Goal: Information Seeking & Learning: Learn about a topic

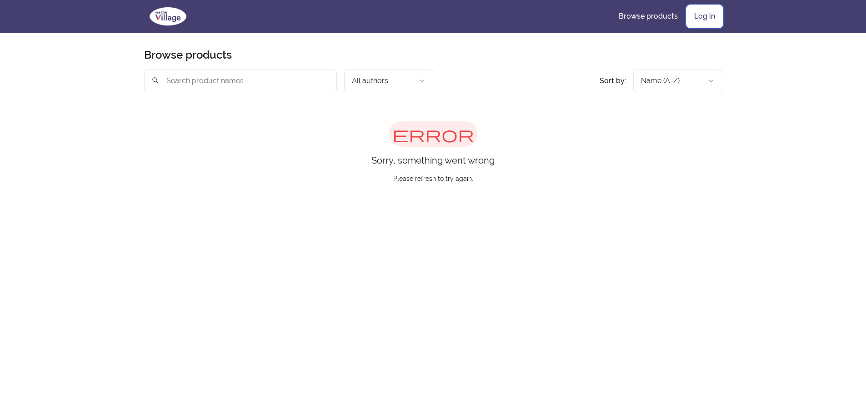
click at [702, 20] on link "Log in" at bounding box center [704, 16] width 35 height 22
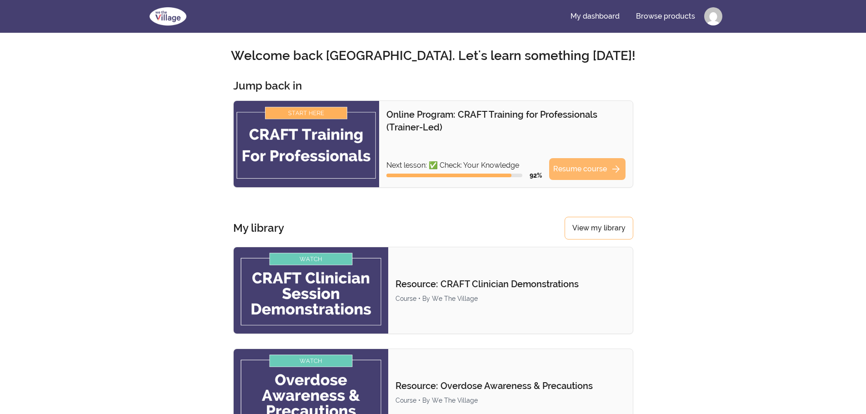
click at [583, 164] on link "Resume course arrow_forward" at bounding box center [587, 169] width 76 height 22
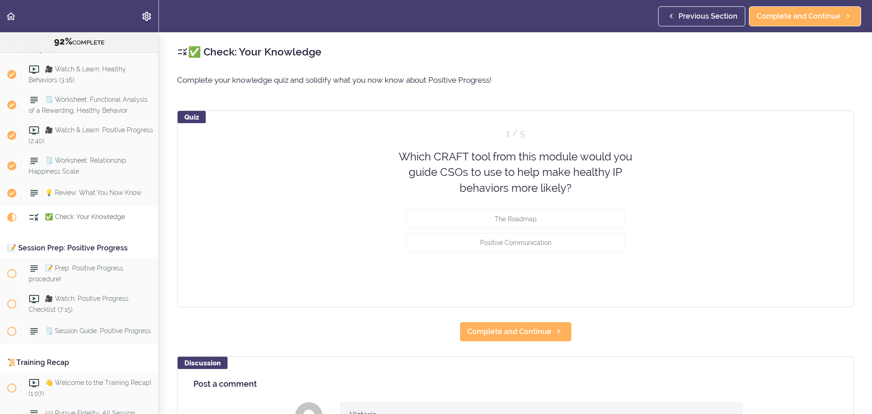
scroll to position [5732, 0]
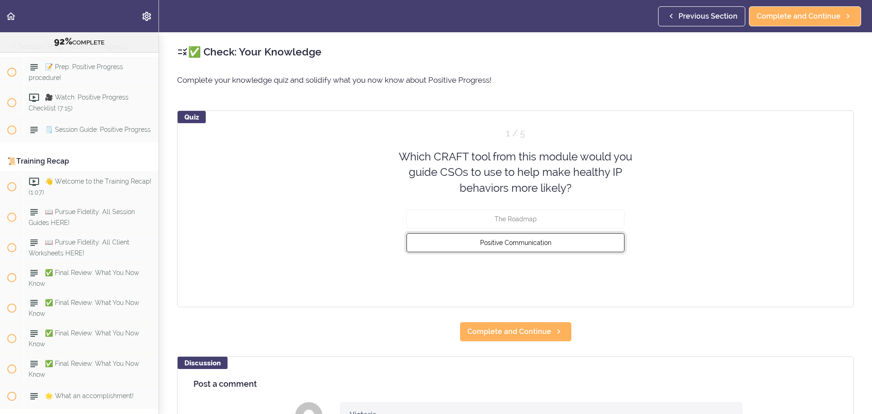
click at [490, 251] on button "Positive Communication" at bounding box center [516, 242] width 218 height 19
click at [607, 279] on button "Check" at bounding box center [607, 276] width 36 height 13
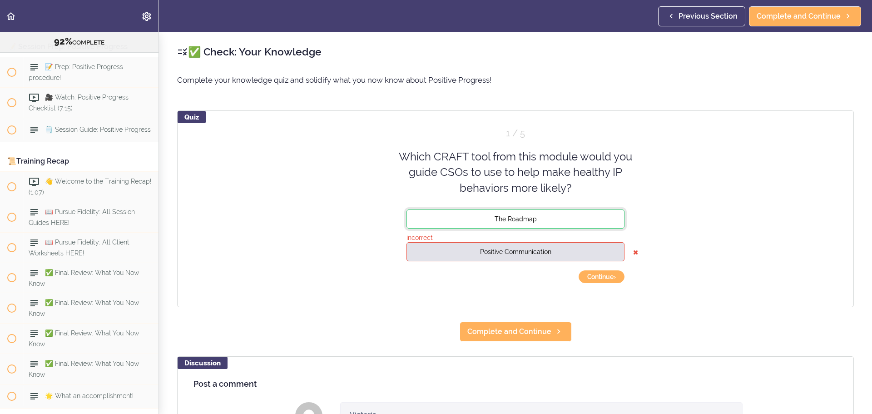
click at [573, 221] on button "The Roadmap" at bounding box center [516, 218] width 218 height 19
click at [591, 284] on div "Quiz 1 / 5 Which CRAFT tool from this module would you guide CSOs to use to hel…" at bounding box center [515, 208] width 677 height 197
click at [592, 276] on button "Continue ›" at bounding box center [602, 276] width 46 height 13
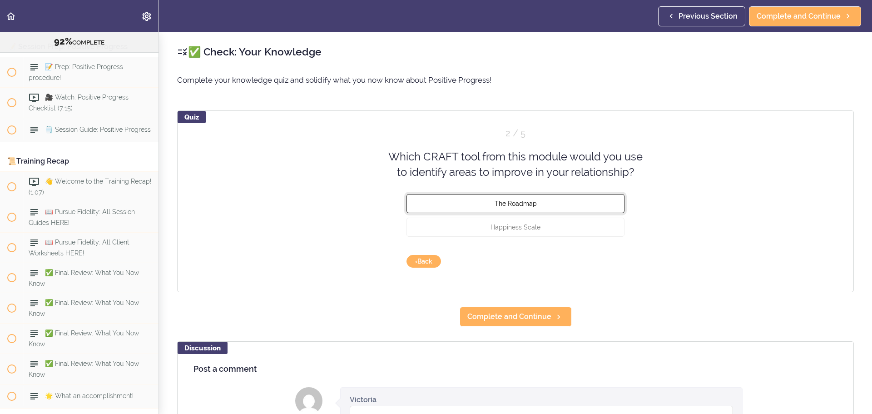
click at [542, 203] on button "The Roadmap" at bounding box center [516, 203] width 218 height 19
click at [602, 260] on button "Check" at bounding box center [607, 261] width 36 height 13
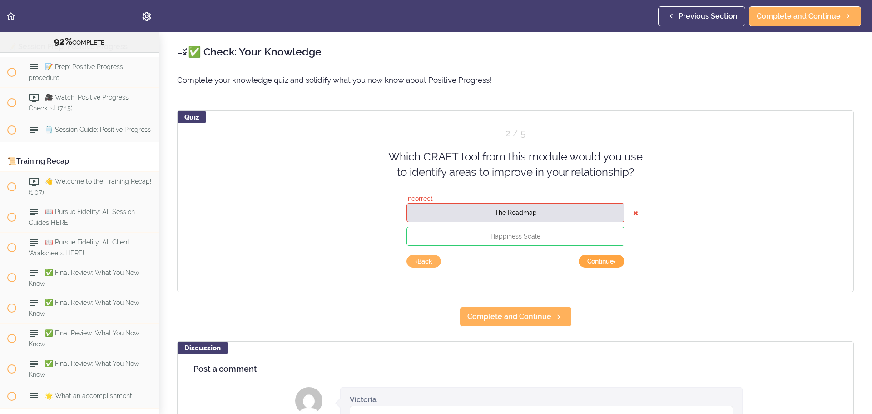
click at [602, 264] on button "Continue ›" at bounding box center [602, 261] width 46 height 13
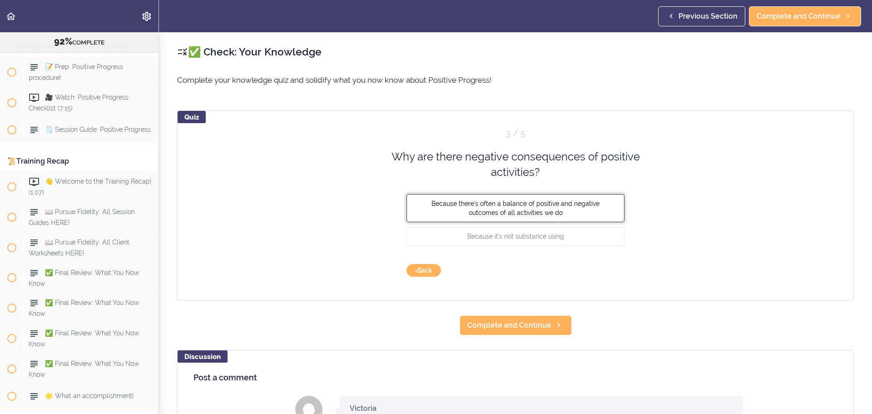
click at [492, 219] on button "Because there's often a balance of positive and negative outcomes of all activi…" at bounding box center [516, 208] width 218 height 28
click at [607, 274] on button "Check" at bounding box center [607, 270] width 36 height 13
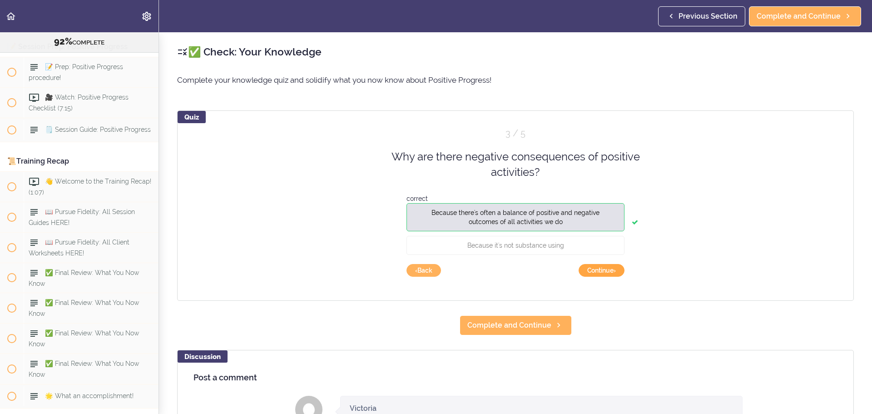
click at [607, 275] on button "Continue ›" at bounding box center [602, 270] width 46 height 13
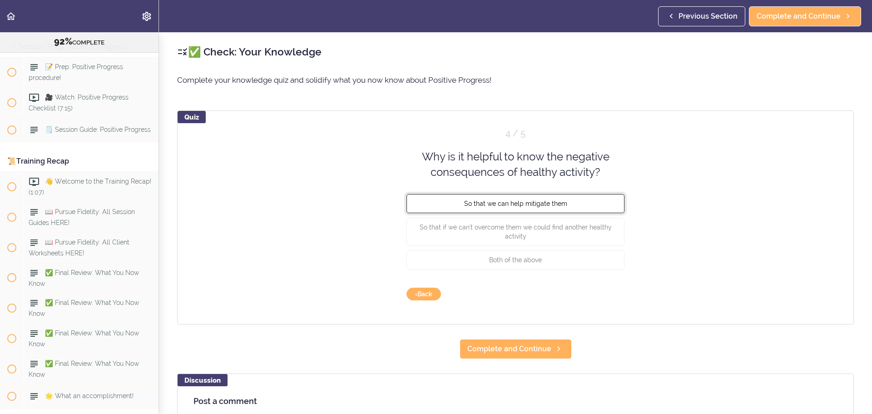
click at [586, 207] on button "So that we can help mitigate them" at bounding box center [516, 203] width 218 height 19
click at [604, 291] on button "Check" at bounding box center [607, 294] width 36 height 13
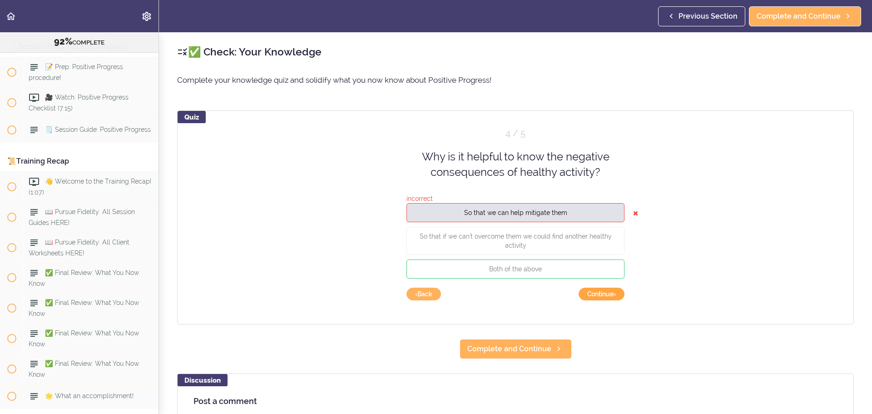
click at [604, 291] on button "Continue ›" at bounding box center [602, 294] width 46 height 13
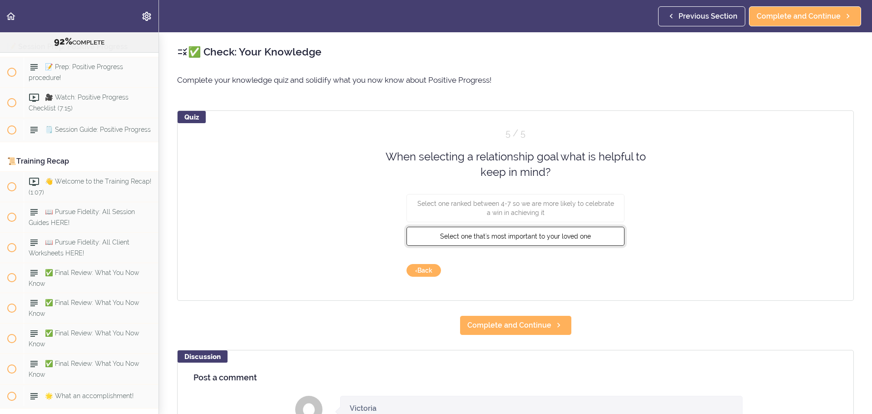
click at [533, 236] on span "Select one that's most important to your loved one" at bounding box center [515, 235] width 151 height 7
drag, startPoint x: 601, startPoint y: 258, endPoint x: 602, endPoint y: 265, distance: 7.8
click at [601, 259] on div "Quiz 5 / 5 When selecting a relationship goal what is helpful to keep in mind? …" at bounding box center [515, 205] width 677 height 190
click at [602, 265] on button "Check" at bounding box center [607, 270] width 36 height 13
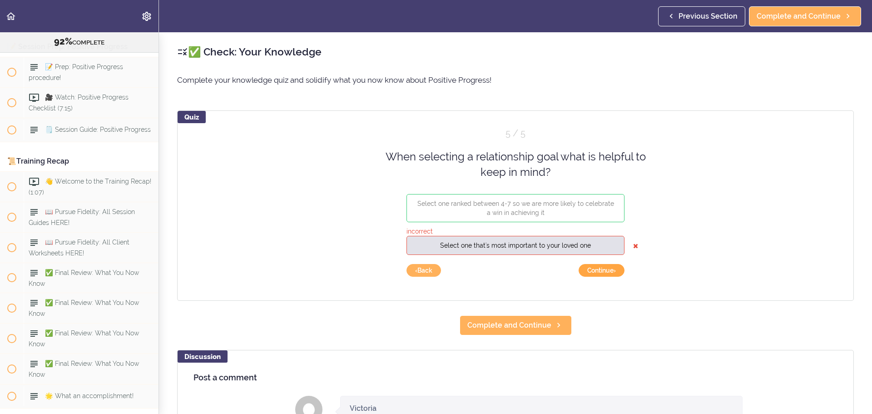
click at [613, 272] on button "Continue ›" at bounding box center [602, 270] width 46 height 13
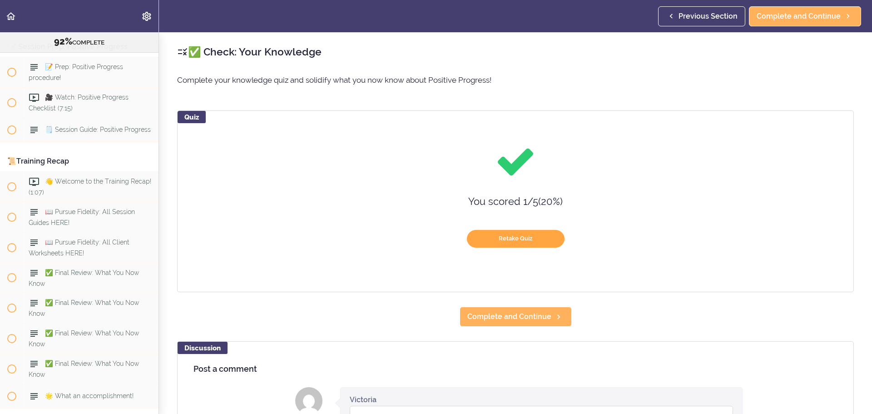
click at [506, 231] on button "Retake Quiz" at bounding box center [516, 239] width 98 height 18
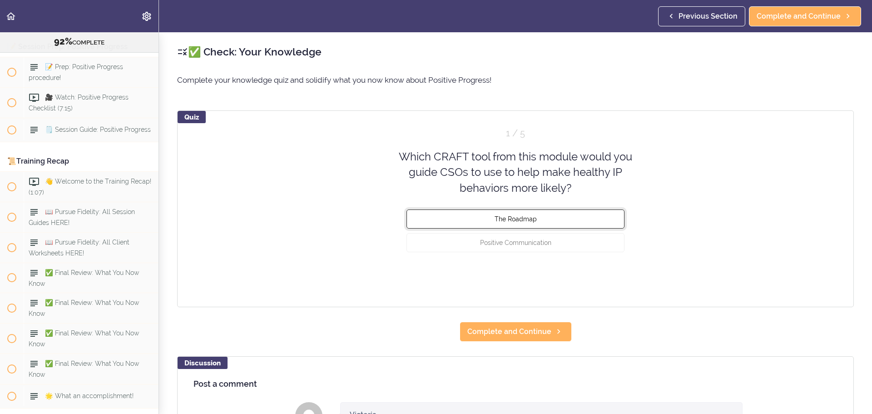
click at [520, 215] on span "The Roadmap" at bounding box center [516, 218] width 42 height 7
click at [605, 272] on button "Check" at bounding box center [607, 276] width 36 height 13
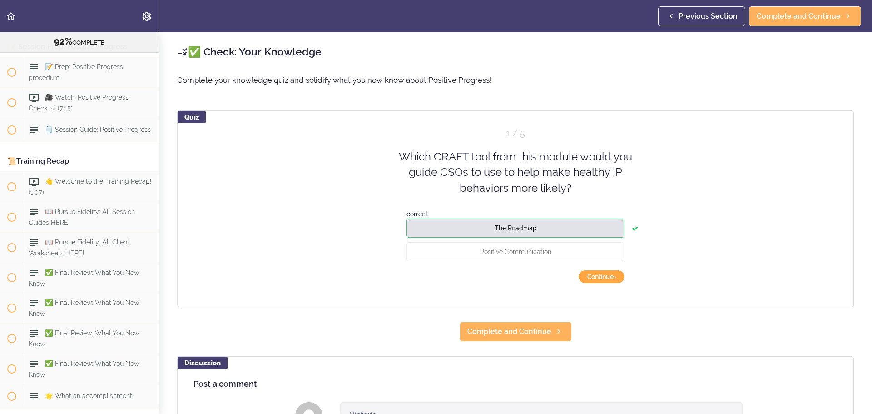
click at [605, 275] on button "Continue ›" at bounding box center [602, 276] width 46 height 13
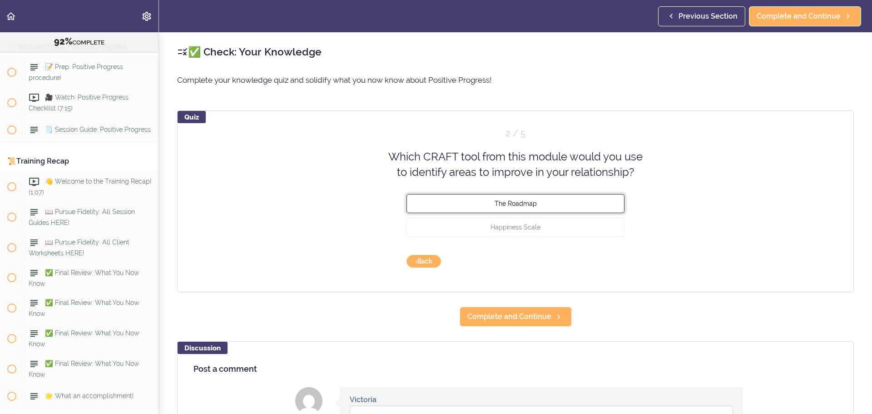
click at [537, 201] on button "The Roadmap" at bounding box center [516, 203] width 218 height 19
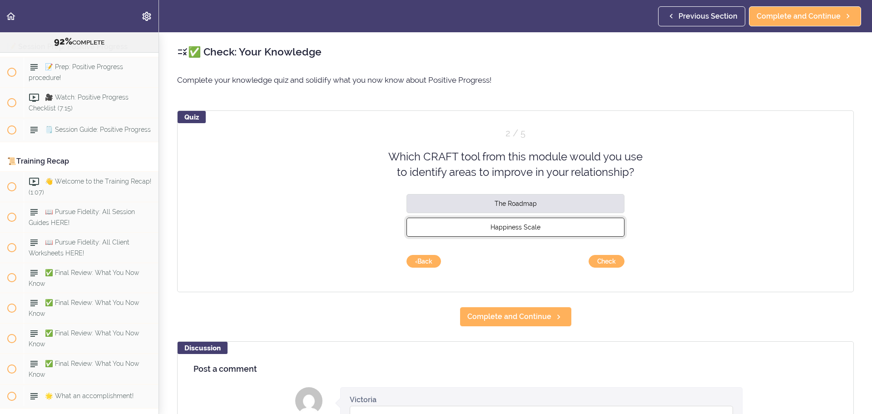
click at [545, 217] on button "Happiness Scale" at bounding box center [516, 226] width 218 height 19
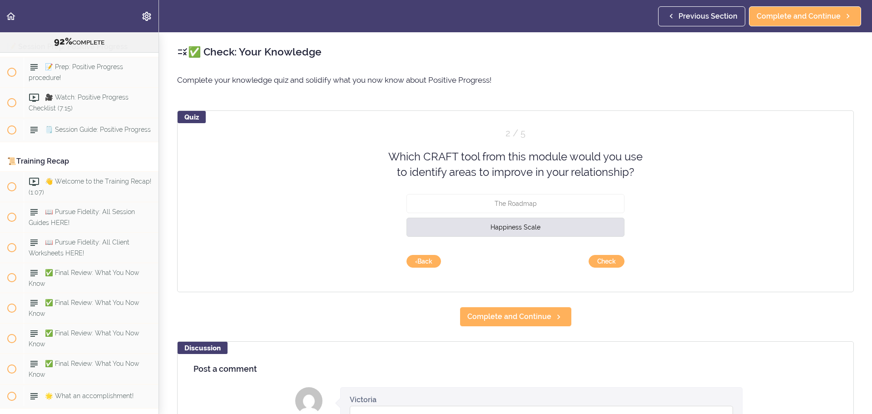
click at [600, 254] on div "Quiz 2 / 5 Which CRAFT tool from this module would you use to identify areas to…" at bounding box center [515, 201] width 677 height 182
click at [600, 255] on button "Check" at bounding box center [607, 261] width 36 height 13
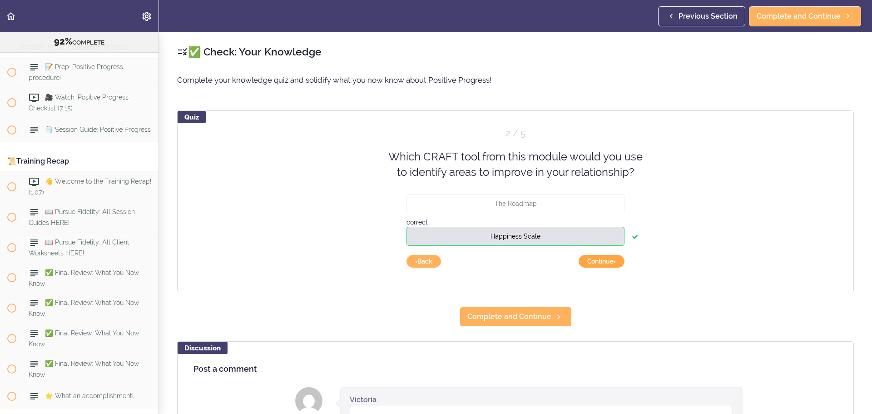
click at [601, 257] on button "Continue ›" at bounding box center [602, 261] width 46 height 13
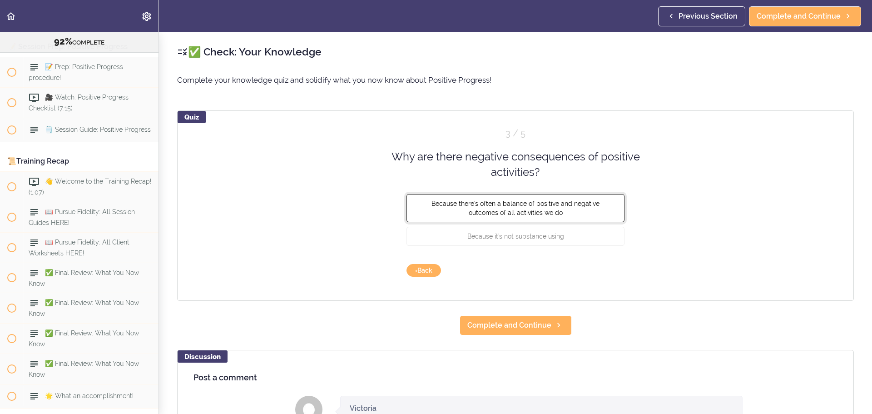
click at [575, 213] on button "Because there's often a balance of positive and negative outcomes of all activi…" at bounding box center [516, 208] width 218 height 28
click at [599, 264] on button "Check" at bounding box center [607, 270] width 36 height 13
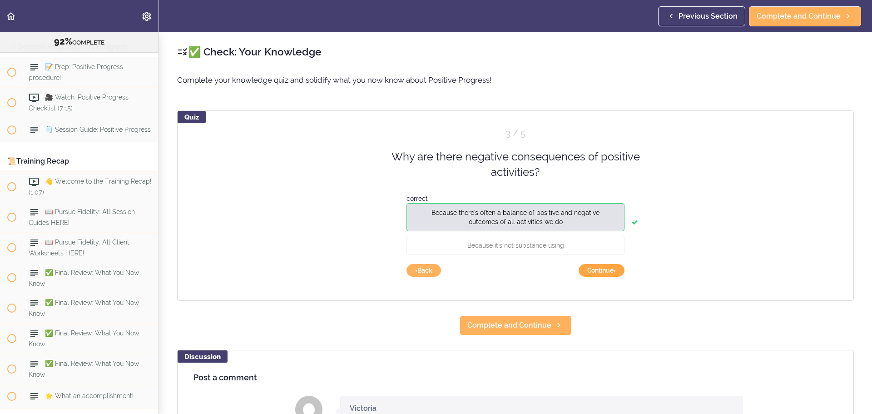
click at [600, 270] on button "Continue ›" at bounding box center [602, 270] width 46 height 13
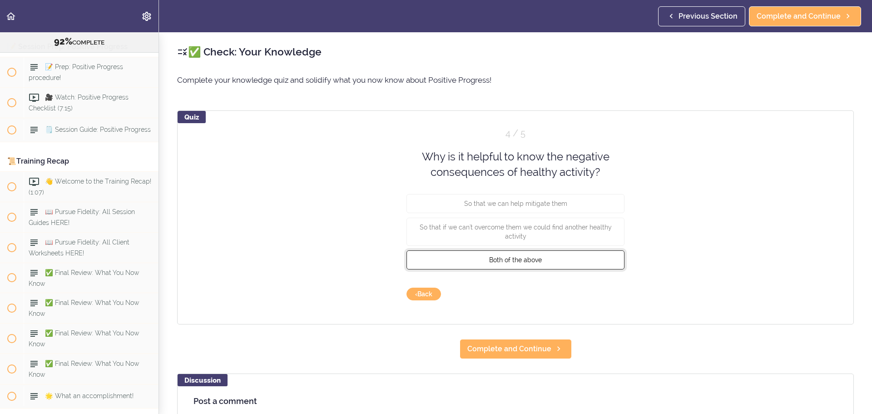
click at [573, 253] on button "Both of the above" at bounding box center [516, 259] width 218 height 19
click at [614, 292] on button "Check" at bounding box center [607, 294] width 36 height 13
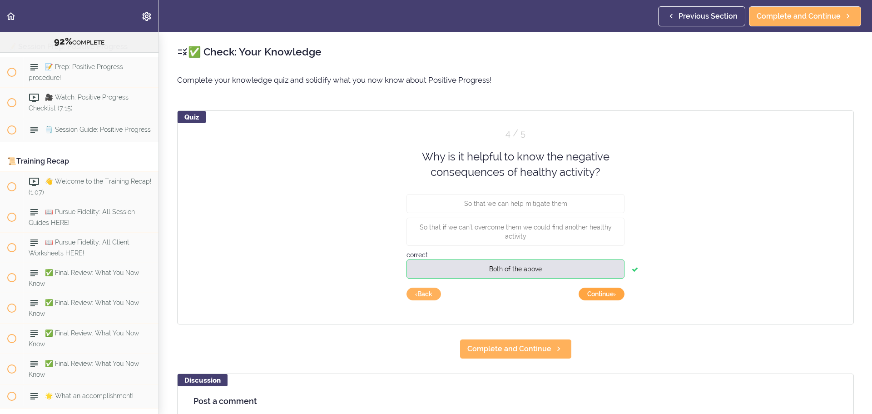
click at [614, 292] on button "Continue ›" at bounding box center [602, 294] width 46 height 13
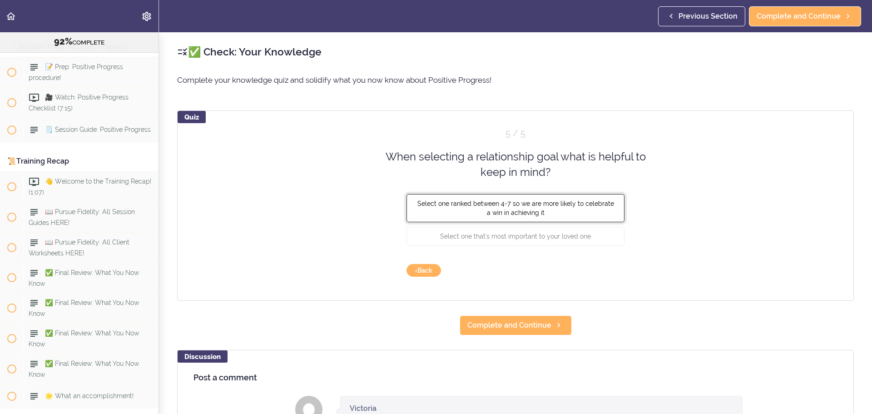
click at [463, 204] on span "Select one ranked between 4-7 so we are more likely to celebrate a win in achie…" at bounding box center [516, 207] width 197 height 16
click at [606, 269] on button "Check" at bounding box center [607, 270] width 36 height 13
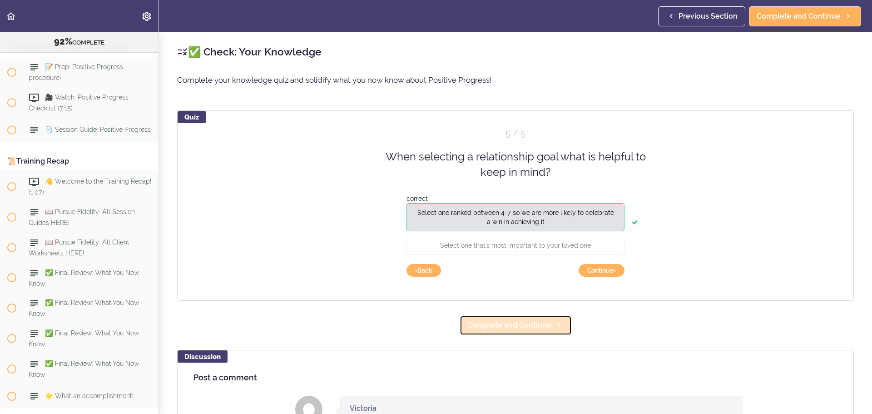
click at [518, 322] on span "Complete and Continue" at bounding box center [510, 325] width 84 height 11
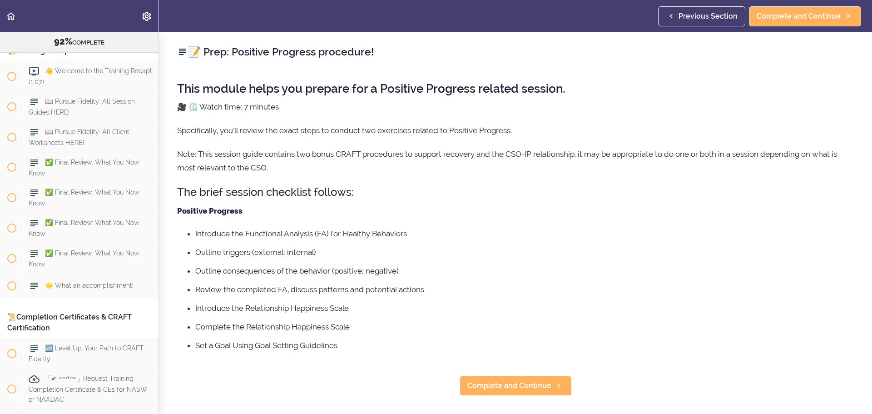
scroll to position [5843, 0]
click at [498, 382] on span "Complete and Continue" at bounding box center [510, 385] width 84 height 11
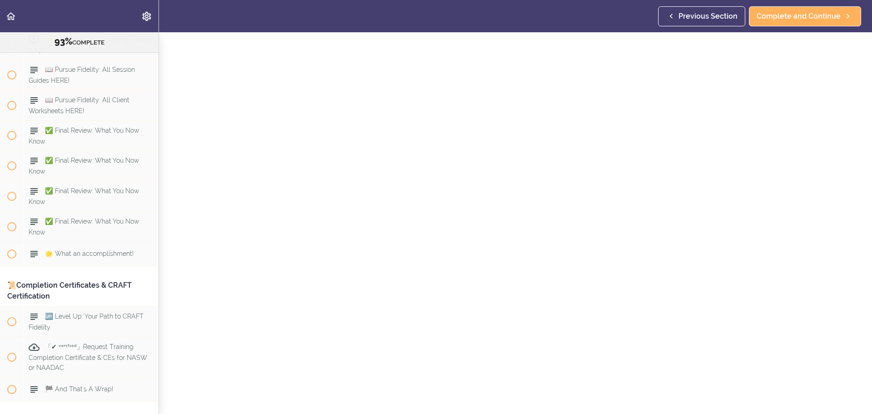
scroll to position [78, 0]
click at [506, 394] on link "Complete and Continue" at bounding box center [516, 404] width 112 height 20
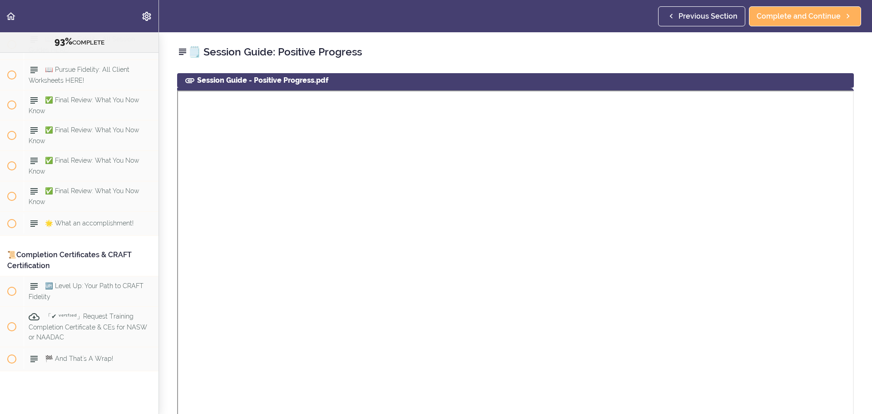
scroll to position [227, 0]
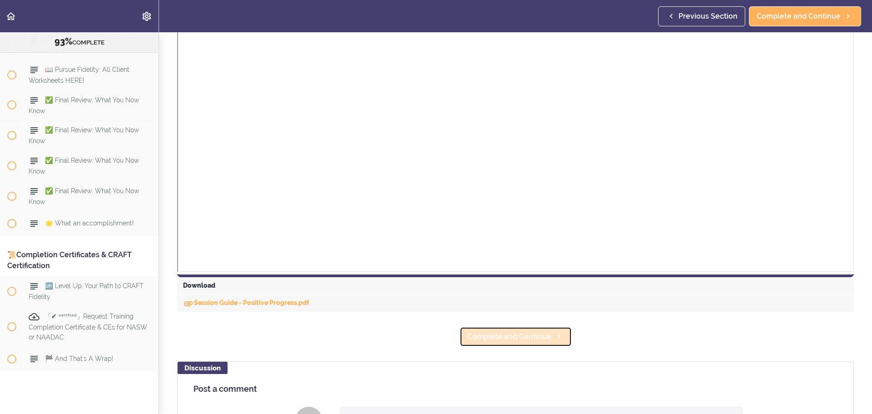
click at [528, 340] on span "Complete and Continue" at bounding box center [510, 336] width 84 height 11
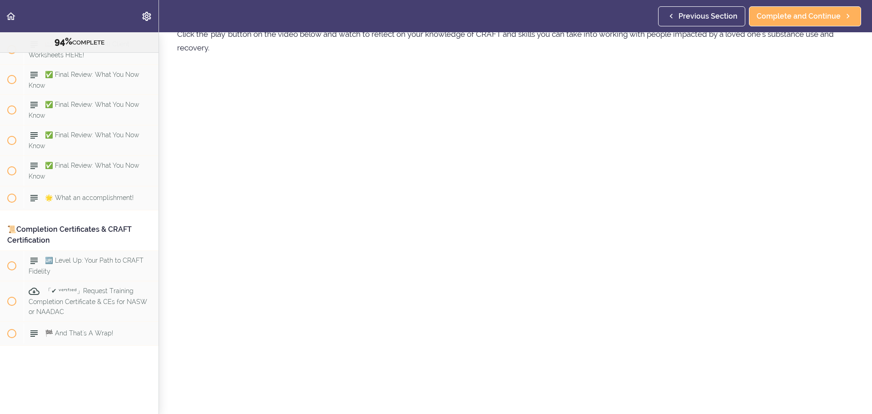
scroll to position [182, 0]
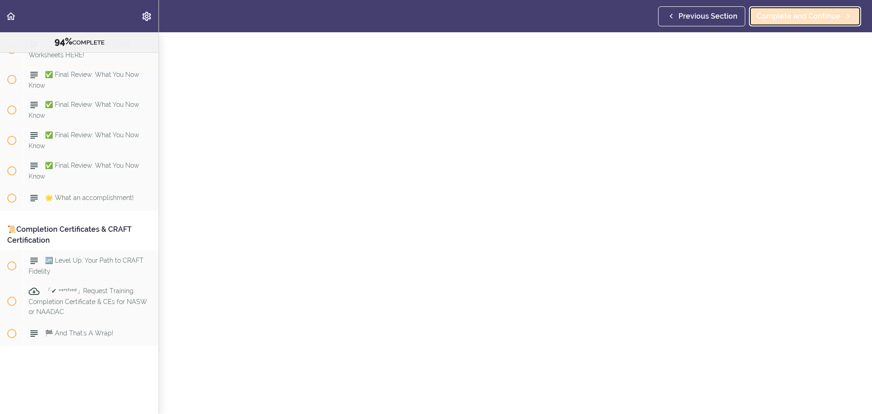
click at [811, 25] on link "Complete and Continue" at bounding box center [805, 16] width 112 height 20
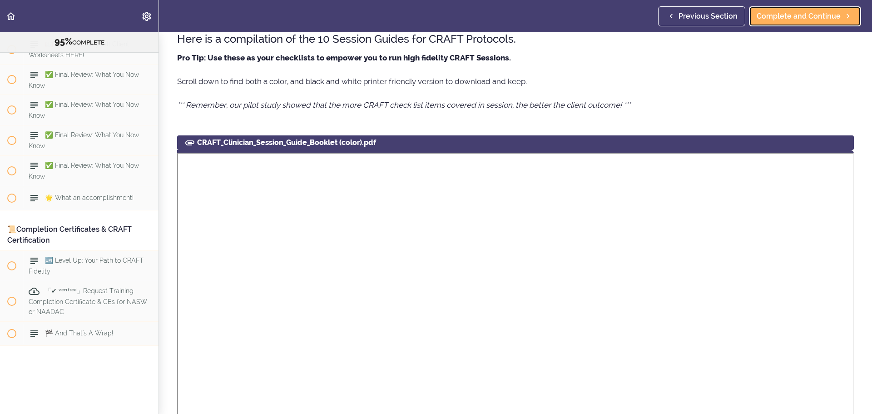
scroll to position [45, 0]
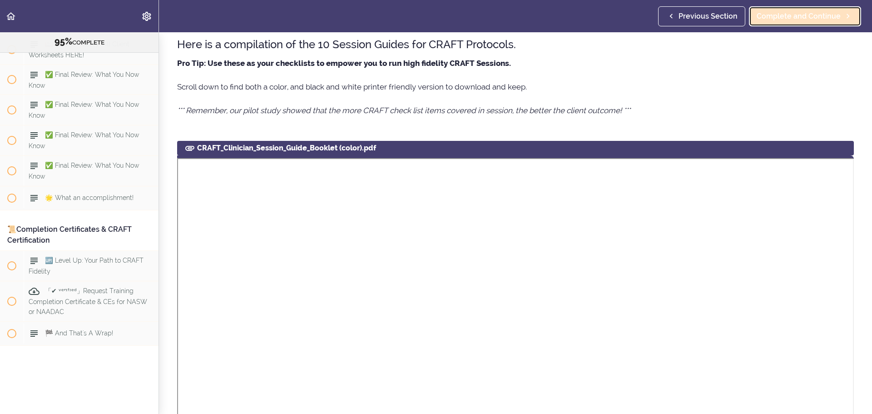
click at [787, 18] on span "Complete and Continue" at bounding box center [799, 16] width 84 height 11
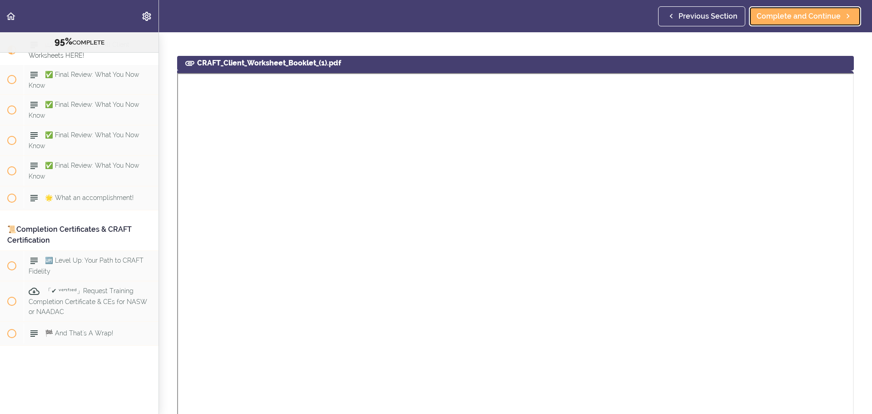
scroll to position [91, 0]
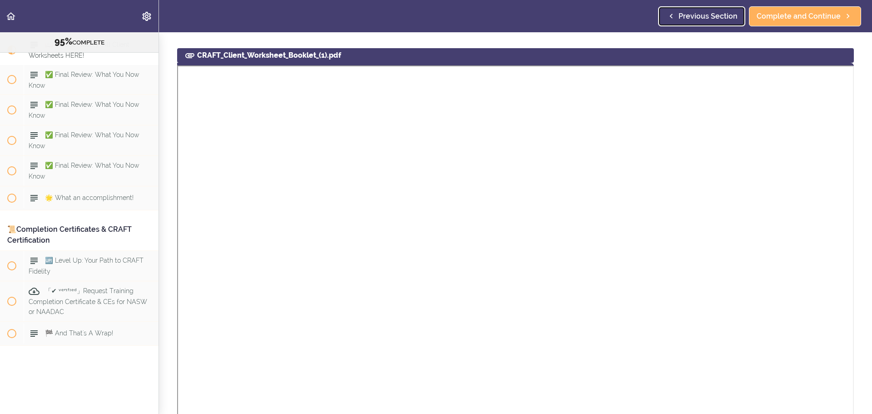
click at [717, 18] on span "Previous Section" at bounding box center [708, 16] width 59 height 11
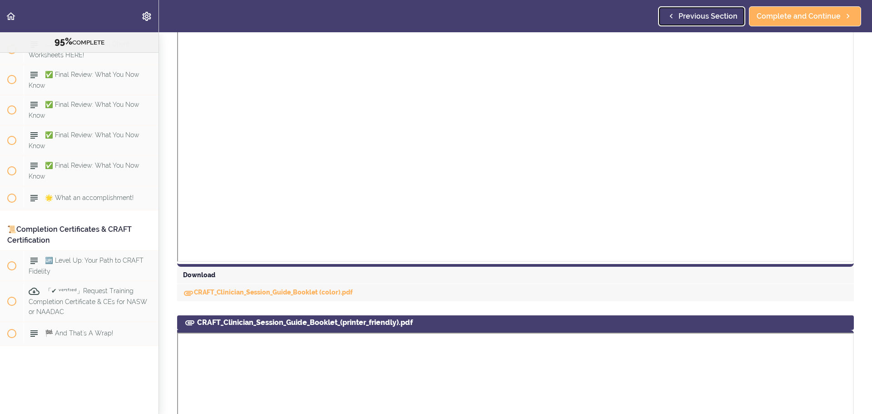
scroll to position [363, 0]
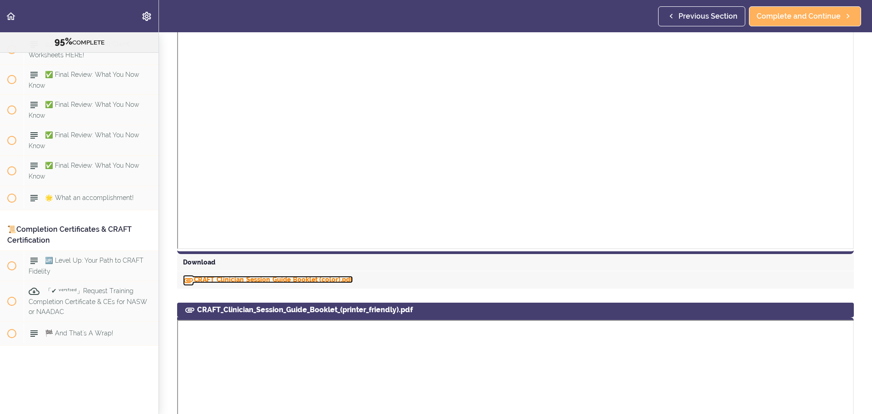
click at [270, 280] on link "CRAFT_Clinician_Session_Guide_Booklet (color).pdf" at bounding box center [268, 279] width 170 height 7
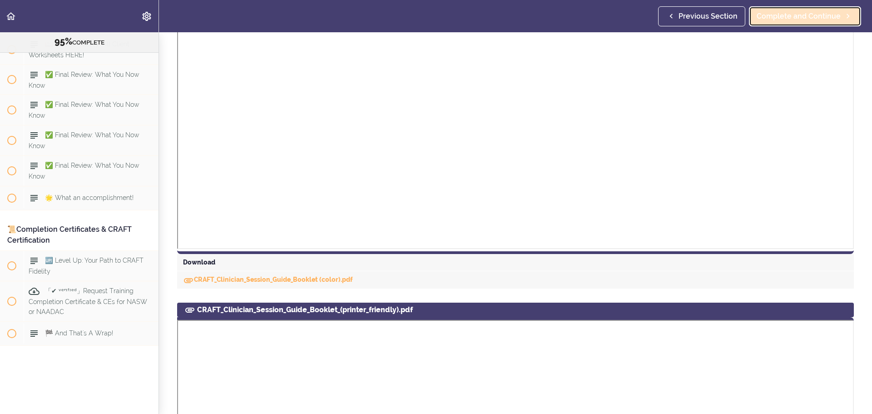
click at [790, 24] on link "Complete and Continue" at bounding box center [805, 16] width 112 height 20
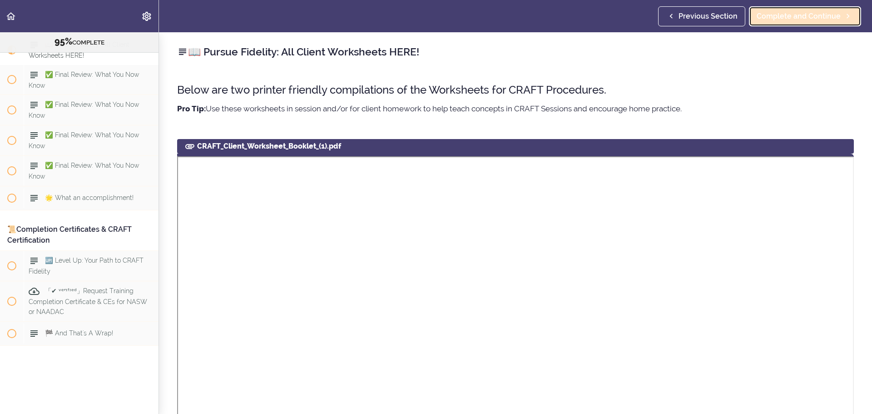
scroll to position [6025, 0]
click at [675, 15] on icon at bounding box center [671, 16] width 11 height 10
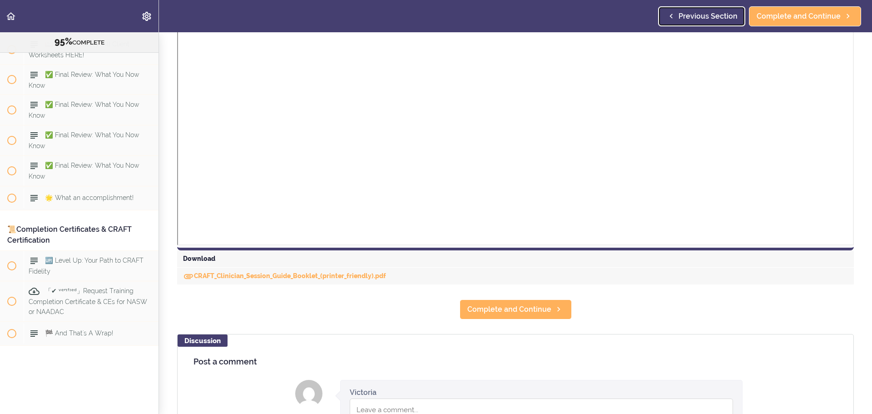
scroll to position [863, 0]
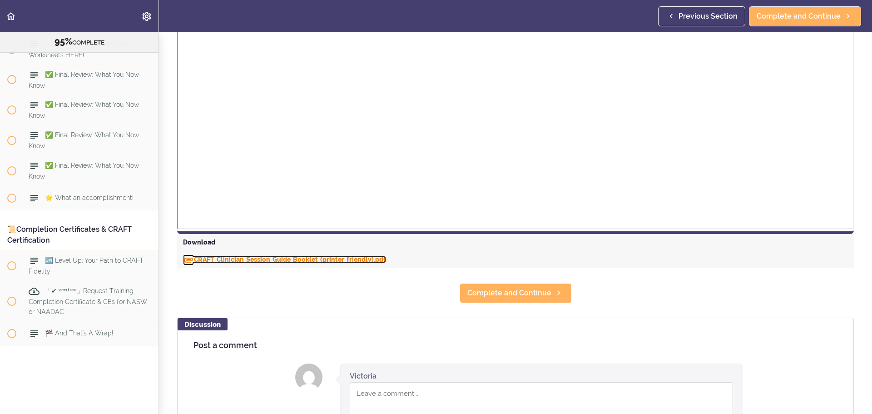
click at [243, 259] on link "CRAFT_Clinician_Session_Guide_Booklet_(printer_friendly).pdf" at bounding box center [284, 259] width 203 height 7
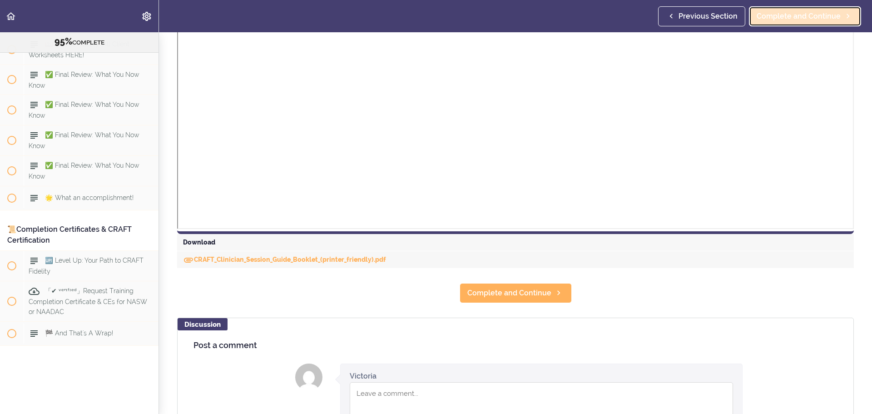
click at [772, 22] on link "Complete and Continue" at bounding box center [805, 16] width 112 height 20
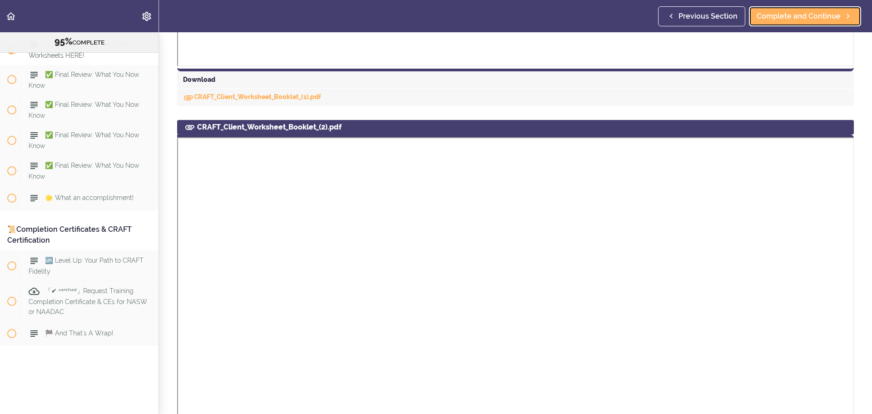
scroll to position [500, 0]
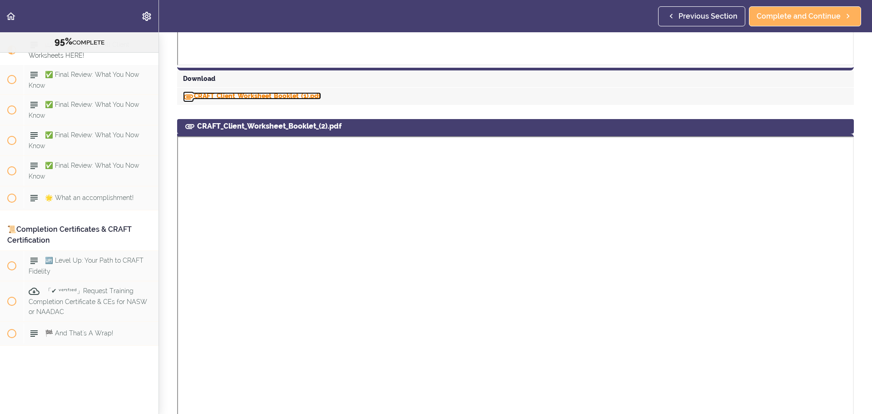
click at [292, 98] on link "CRAFT_Client_Worksheet_Booklet_(1).pdf" at bounding box center [252, 95] width 138 height 7
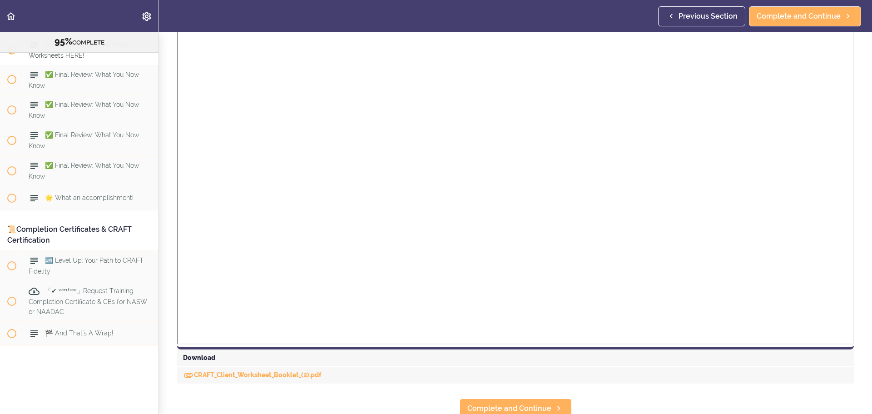
scroll to position [712, 0]
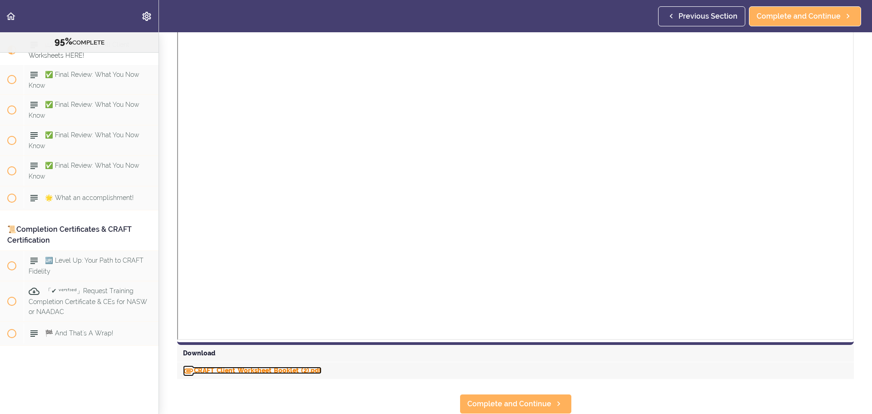
click at [266, 367] on link "CRAFT_Client_Worksheet_Booklet_(2).pdf" at bounding box center [252, 370] width 139 height 7
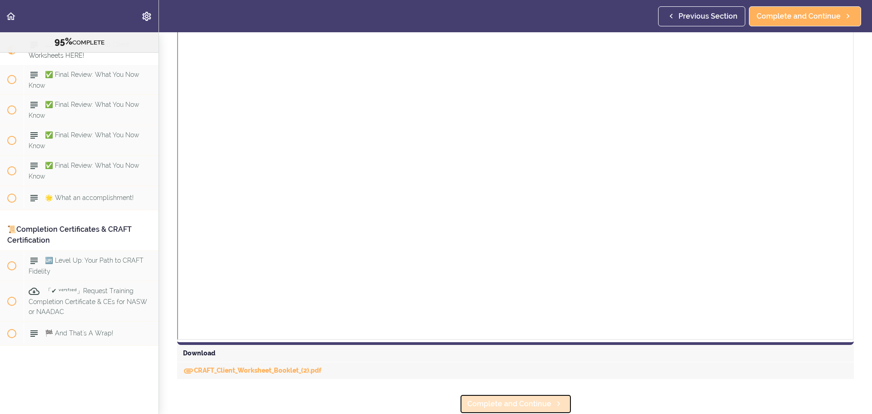
click at [553, 399] on icon at bounding box center [558, 404] width 11 height 10
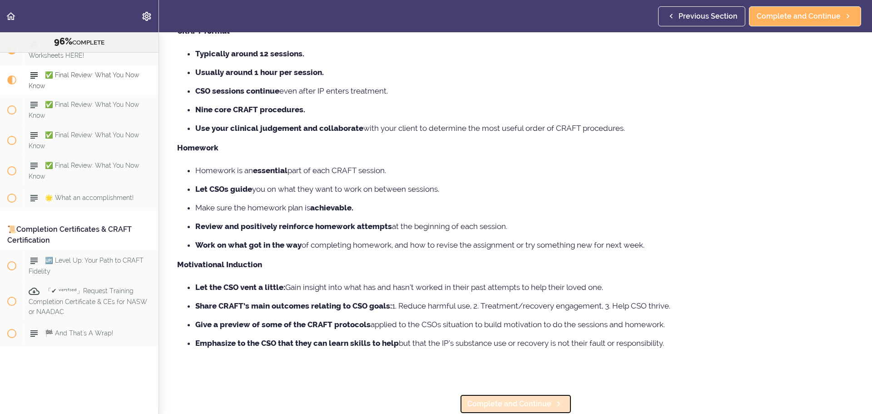
click at [520, 398] on span "Complete and Continue" at bounding box center [510, 403] width 84 height 11
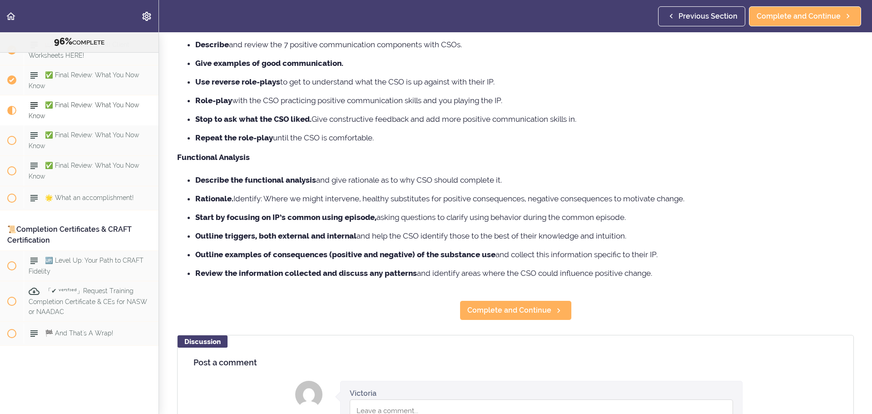
scroll to position [318, 0]
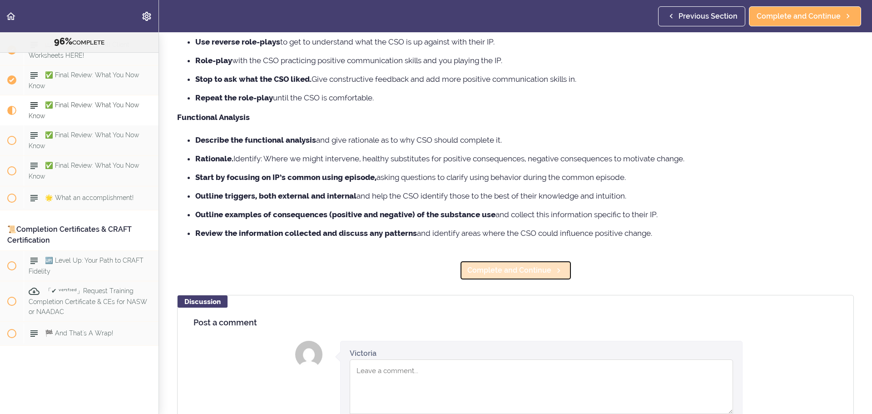
click at [488, 279] on link "Complete and Continue" at bounding box center [516, 270] width 112 height 20
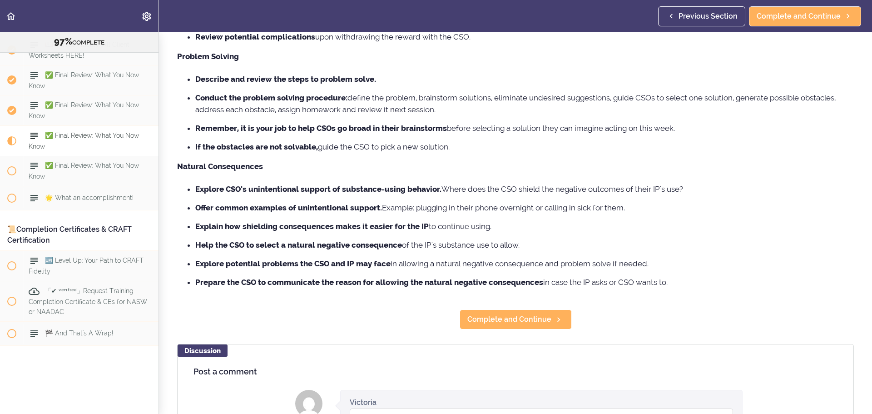
scroll to position [273, 0]
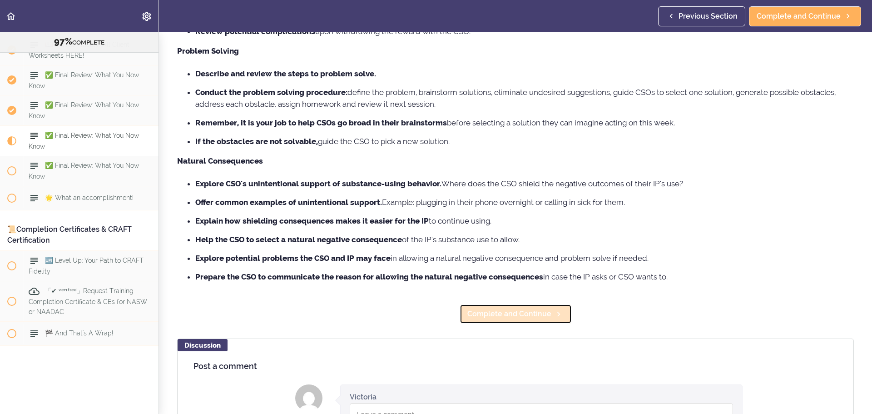
click at [543, 313] on span "Complete and Continue" at bounding box center [510, 314] width 84 height 11
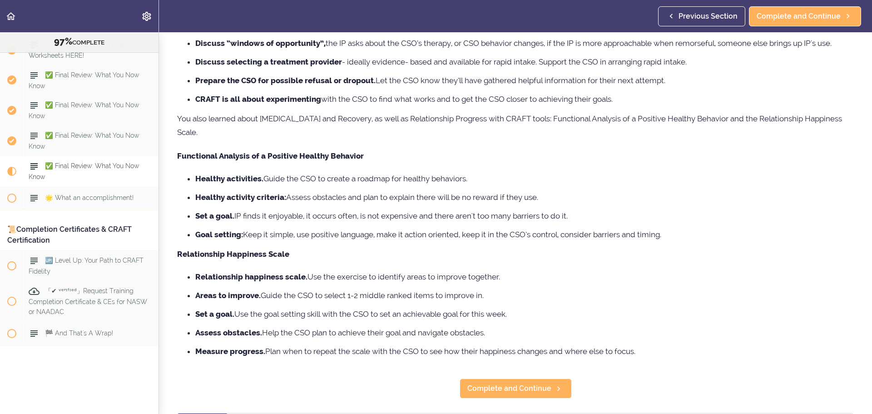
scroll to position [136, 0]
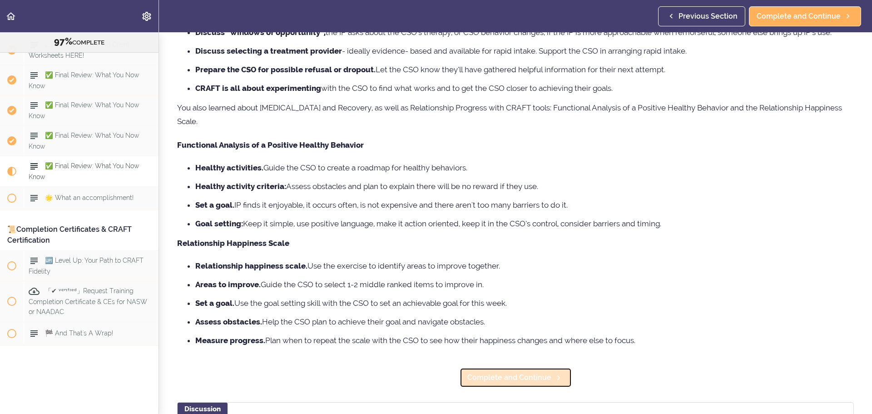
click at [553, 373] on icon at bounding box center [558, 378] width 11 height 10
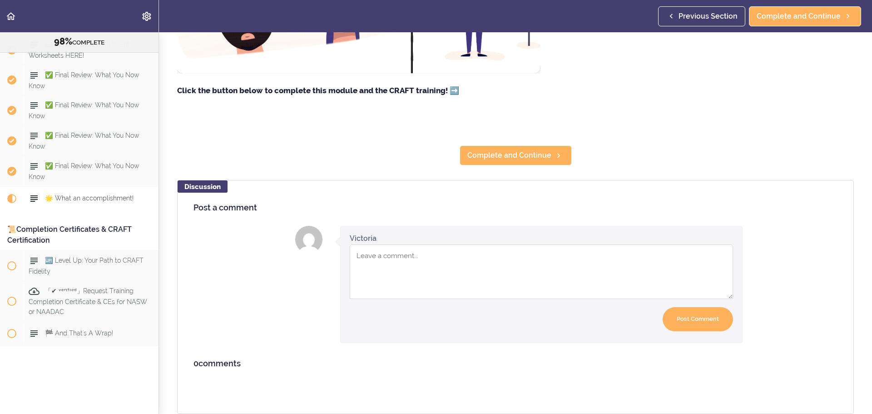
scroll to position [246, 0]
click at [519, 150] on span "Complete and Continue" at bounding box center [510, 155] width 84 height 11
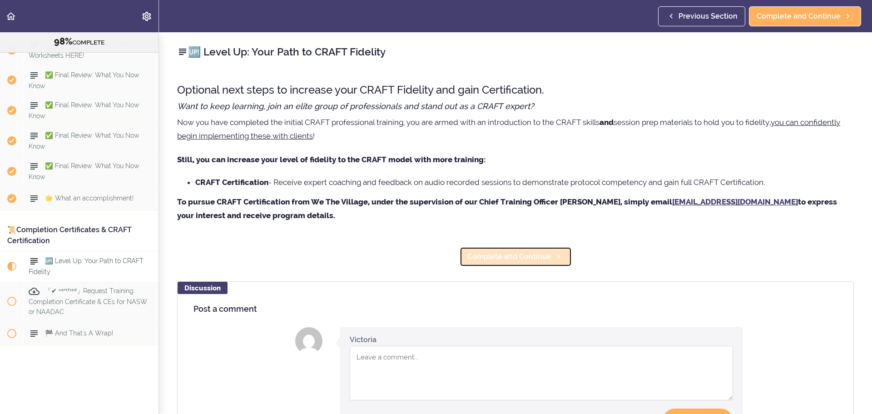
click at [471, 261] on span "Complete and Continue" at bounding box center [510, 256] width 84 height 11
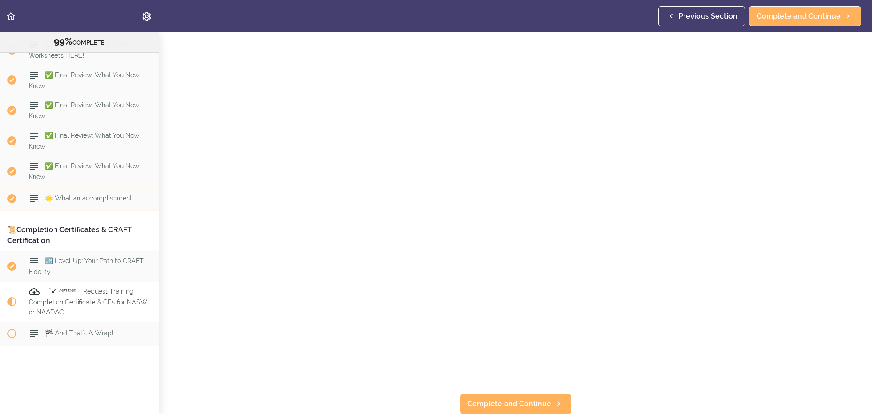
scroll to position [205, 0]
click at [526, 399] on span "Complete and Continue" at bounding box center [510, 403] width 84 height 11
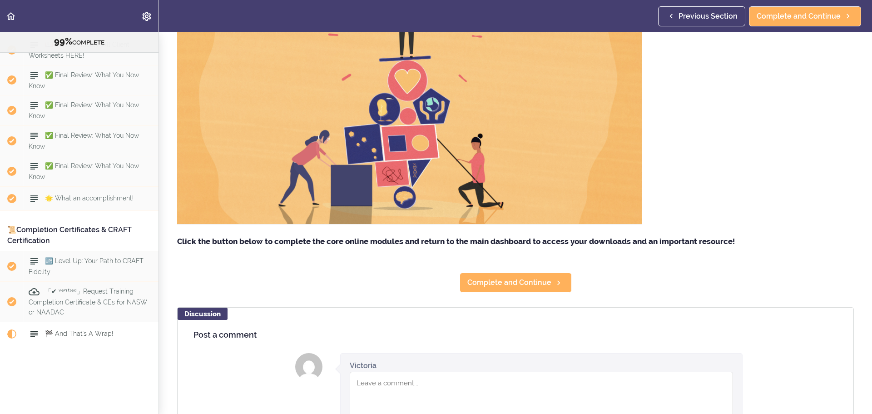
scroll to position [136, 0]
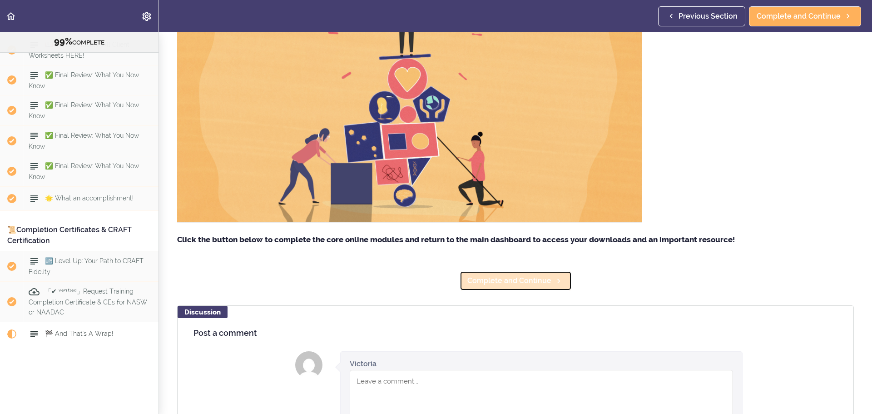
click at [532, 282] on span "Complete and Continue" at bounding box center [510, 280] width 84 height 11
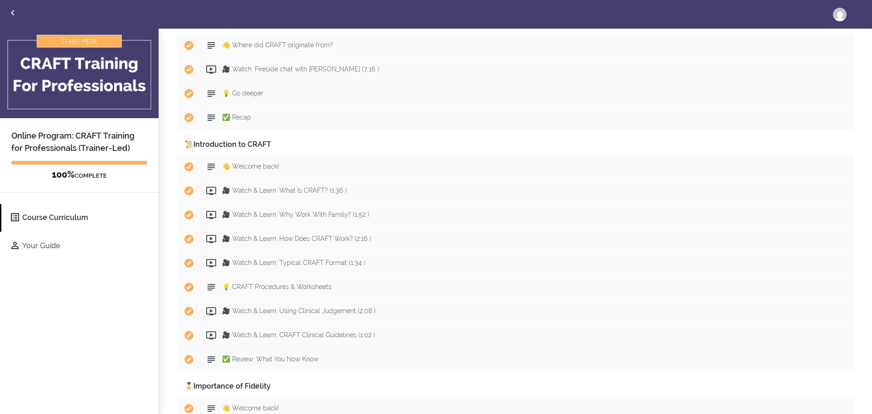
scroll to position [227, 0]
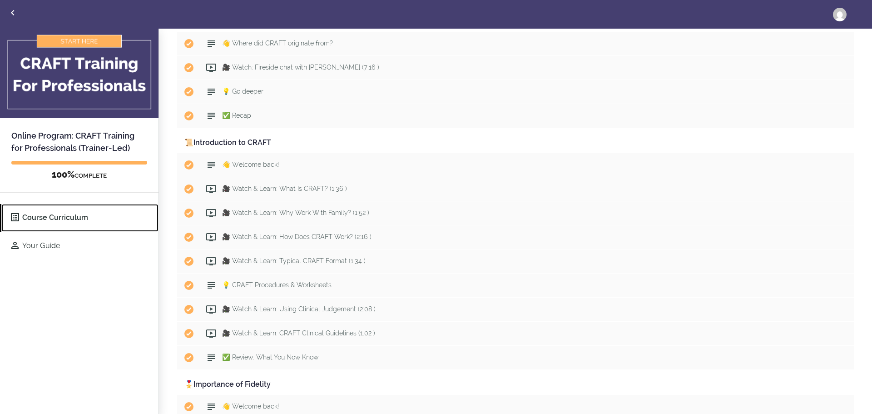
click at [45, 227] on link "Course Curriculum" at bounding box center [79, 218] width 157 height 28
click at [47, 219] on link "Course Curriculum" at bounding box center [79, 218] width 157 height 28
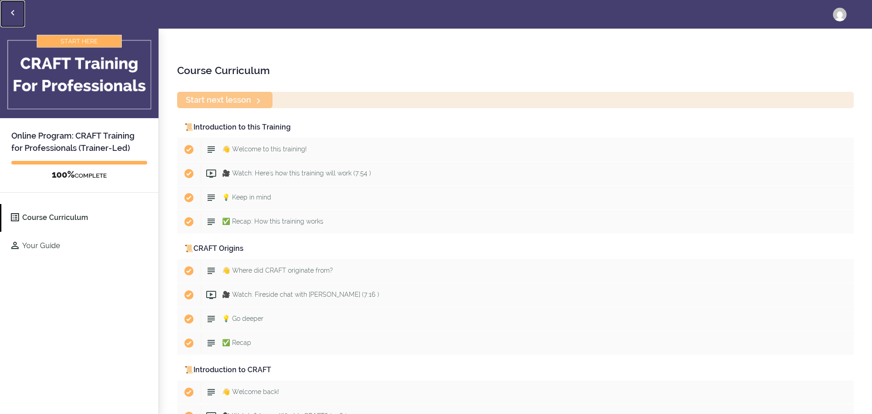
click at [10, 13] on icon "Back to courses" at bounding box center [12, 12] width 11 height 11
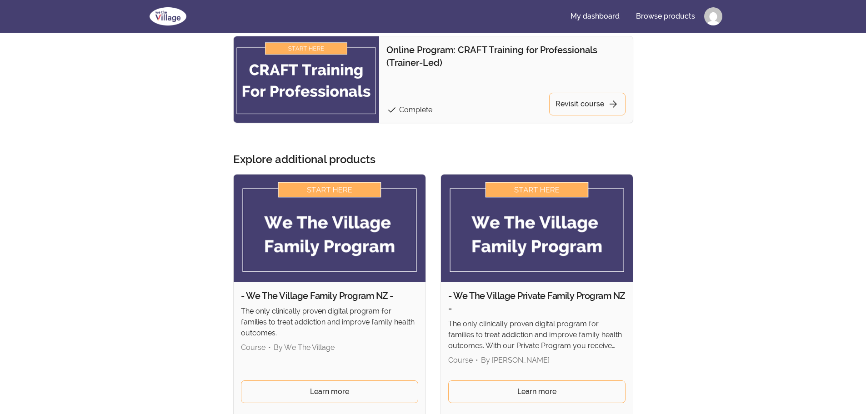
scroll to position [591, 0]
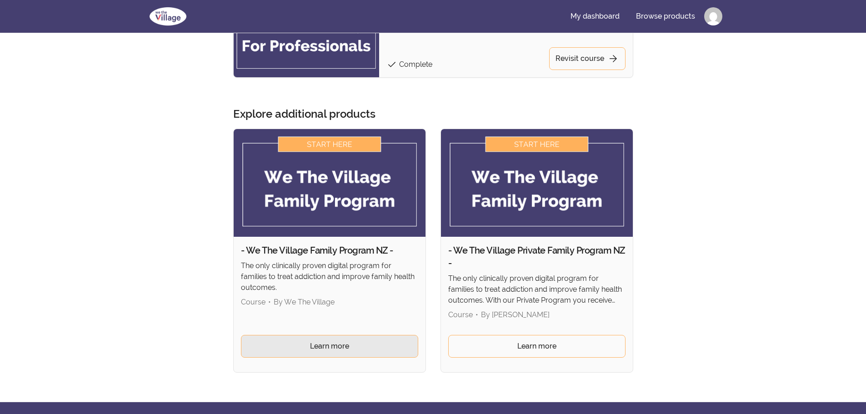
click at [358, 345] on link "Learn more" at bounding box center [329, 346] width 177 height 23
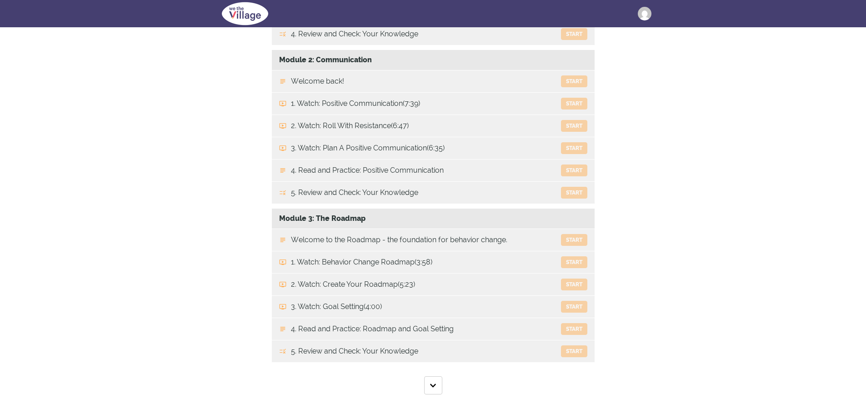
scroll to position [318, 0]
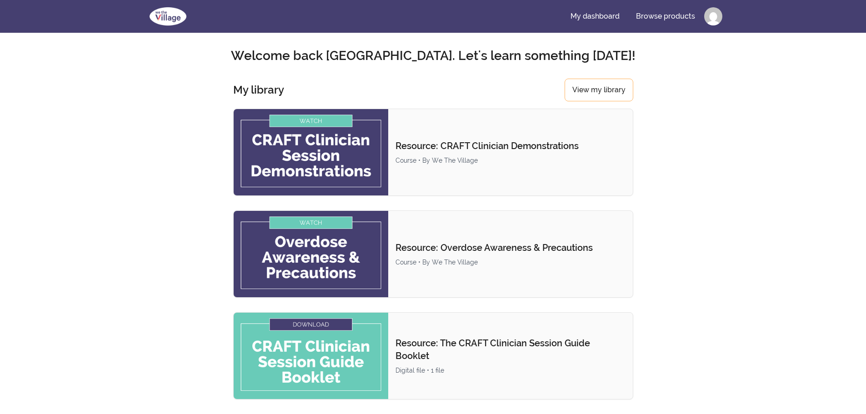
scroll to position [591, 0]
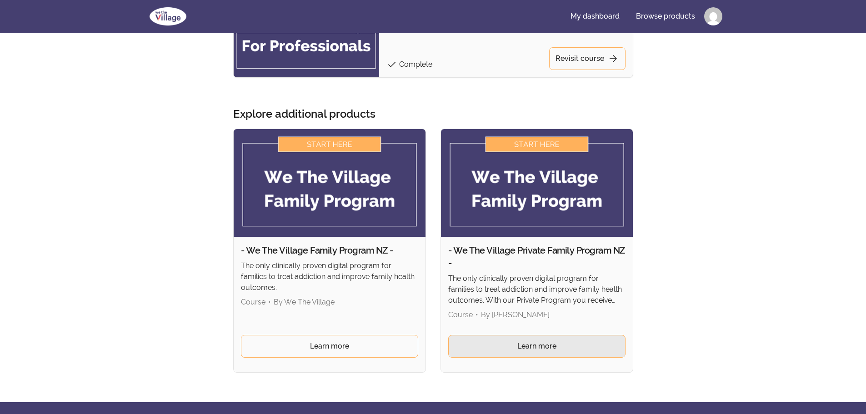
click at [527, 342] on span "Learn more" at bounding box center [536, 346] width 39 height 11
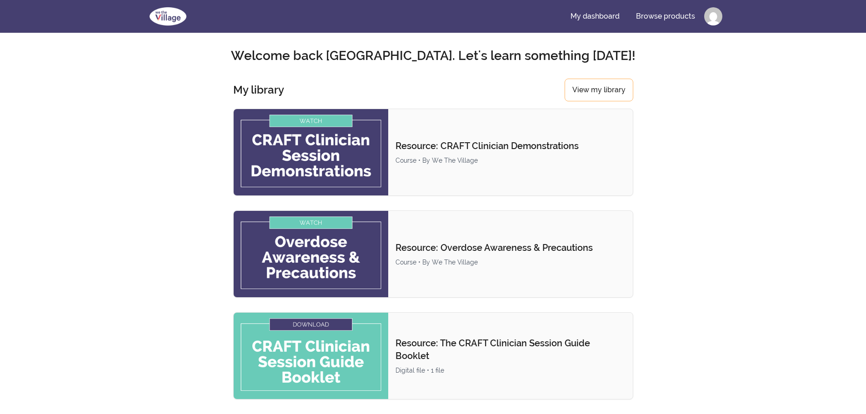
scroll to position [591, 0]
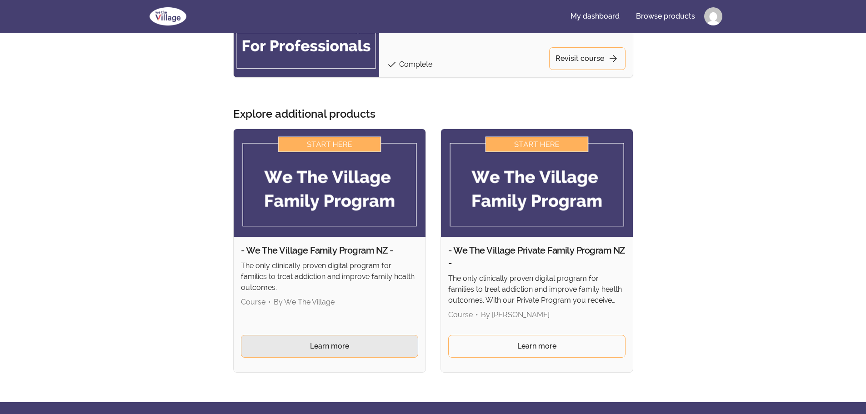
click at [309, 346] on link "Learn more" at bounding box center [329, 346] width 177 height 23
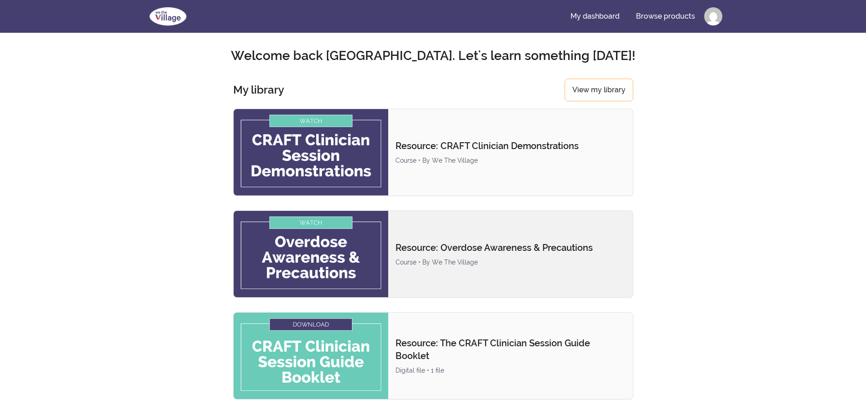
click at [307, 261] on img at bounding box center [311, 254] width 155 height 86
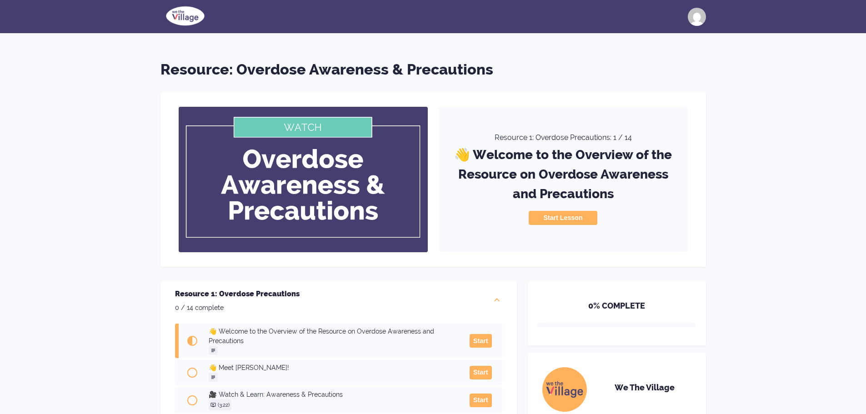
click at [544, 221] on button "Start Lesson" at bounding box center [562, 218] width 68 height 14
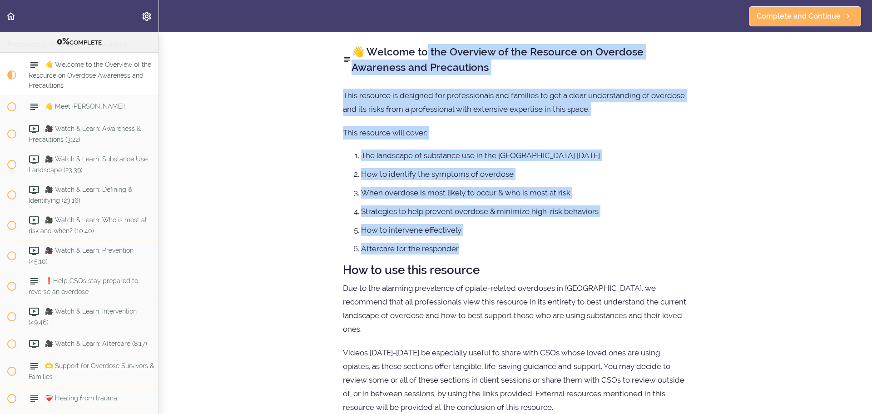
drag, startPoint x: 367, startPoint y: 49, endPoint x: 479, endPoint y: 245, distance: 226.5
click at [479, 245] on div "👋 Welcome to the Overview of the Resource on Overdose Awareness and Precautions…" at bounding box center [516, 256] width 382 height 448
copy div "Welcome to the Overview of the Resource on Overdose Awareness and Precautions T…"
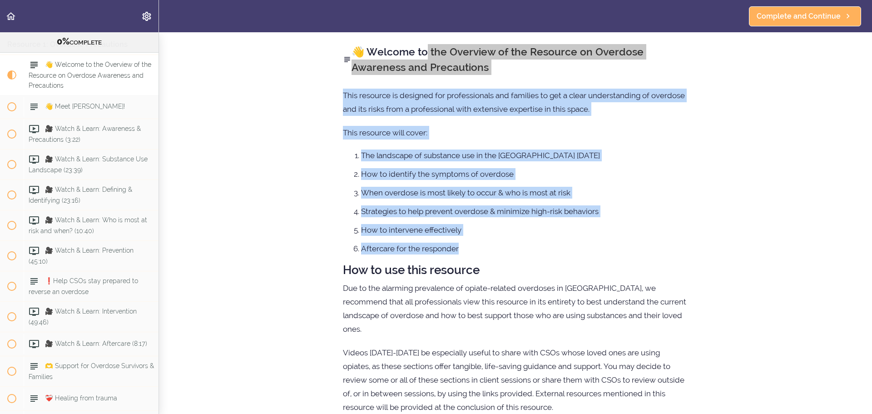
drag, startPoint x: 717, startPoint y: 169, endPoint x: 723, endPoint y: 151, distance: 19.4
click at [717, 169] on section "Resource: Overdose Awareness & Precautions 0% COMPLETE Resource 1: Overdose Pre…" at bounding box center [436, 223] width 872 height 382
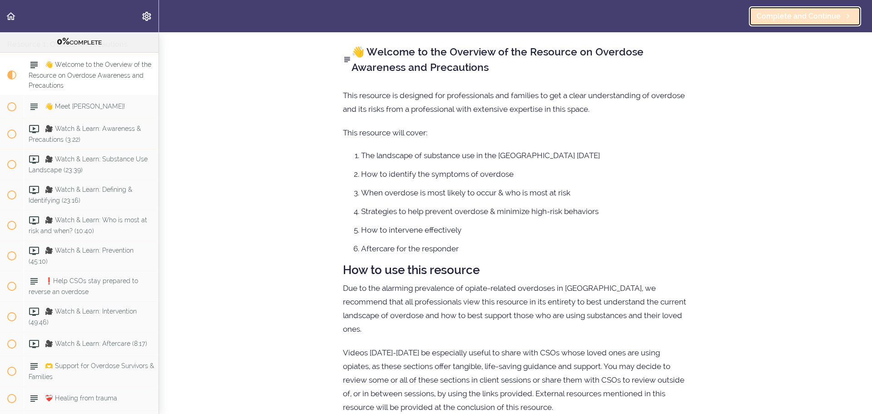
click at [769, 22] on link "Complete and Continue" at bounding box center [805, 16] width 112 height 20
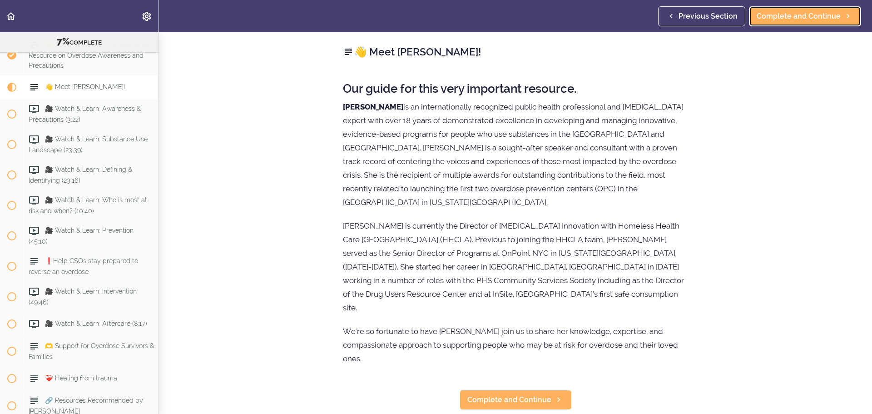
scroll to position [101, 0]
